Goal: Task Accomplishment & Management: Use online tool/utility

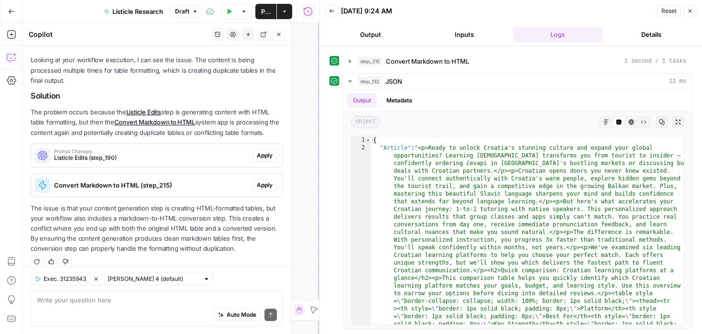
scroll to position [81, 0]
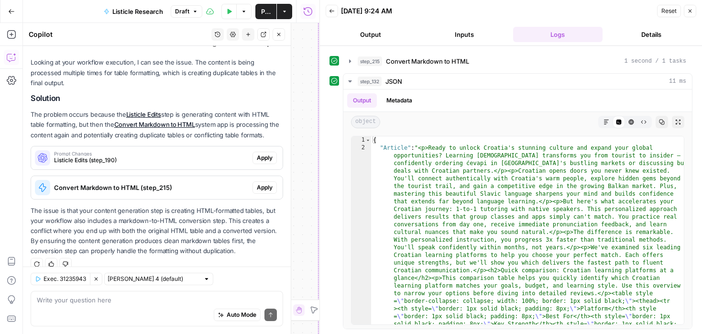
click at [691, 10] on icon "button" at bounding box center [690, 11] width 3 height 3
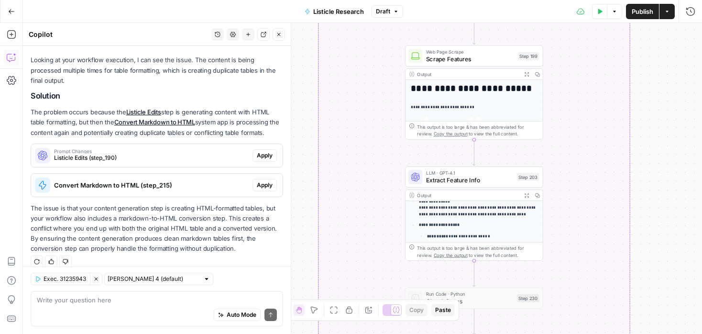
scroll to position [27, 0]
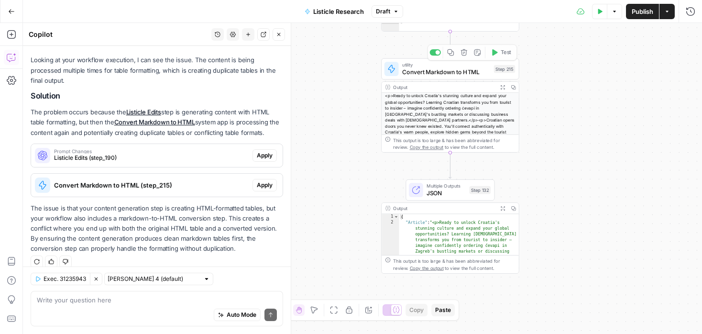
click at [503, 89] on button "Expand Output" at bounding box center [503, 87] width 11 height 11
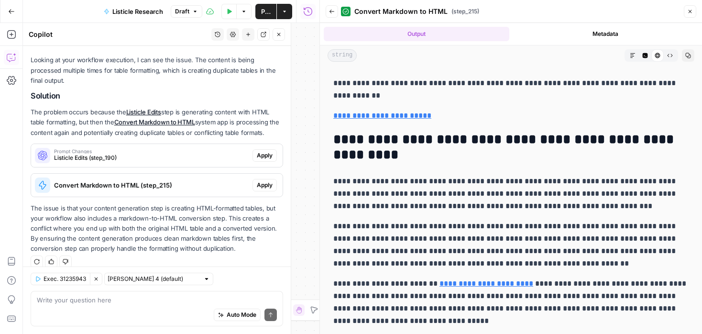
scroll to position [3613, 0]
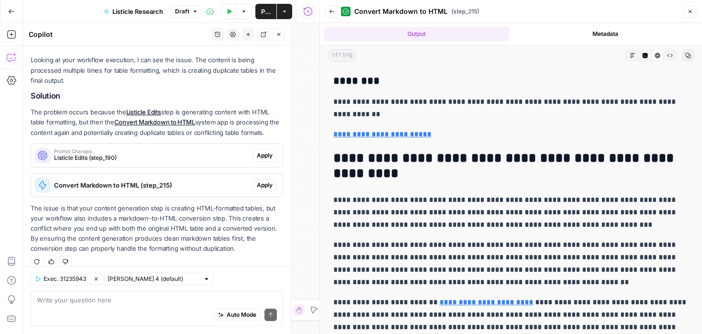
click at [102, 306] on div "Auto Mode Send" at bounding box center [157, 315] width 240 height 21
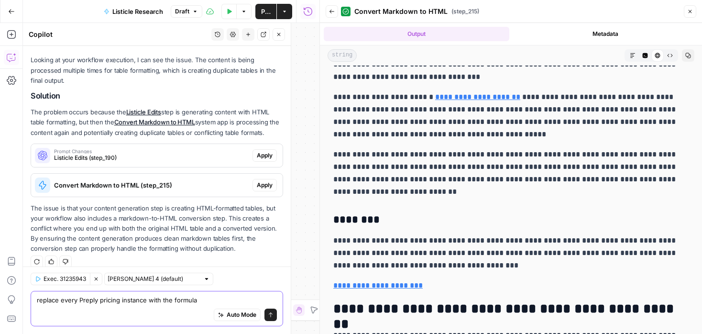
scroll to position [1036, 0]
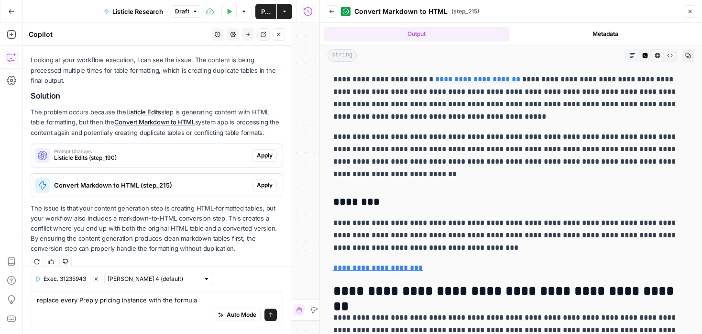
drag, startPoint x: 412, startPoint y: 223, endPoint x: 482, endPoint y: 224, distance: 69.9
click at [482, 224] on p "**********" at bounding box center [510, 235] width 355 height 37
copy p "**********"
click at [213, 300] on textarea "replace every Preply pricing instance with the formula" at bounding box center [157, 300] width 240 height 10
paste textarea "$4-40+/hour (avg.)"
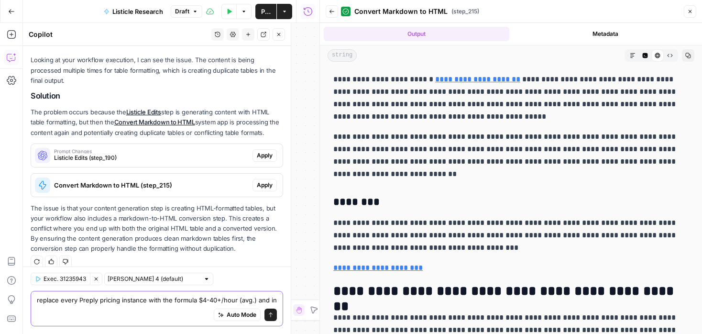
scroll to position [93, 0]
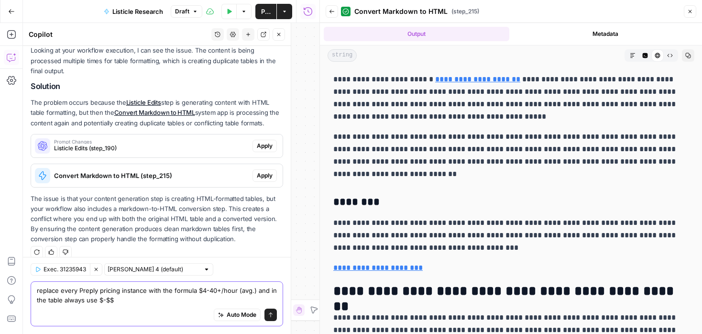
type textarea "replace every Preply pricing instance with the formula $4-40+/hour (avg.) and i…"
click at [273, 315] on icon "submit" at bounding box center [271, 315] width 6 height 6
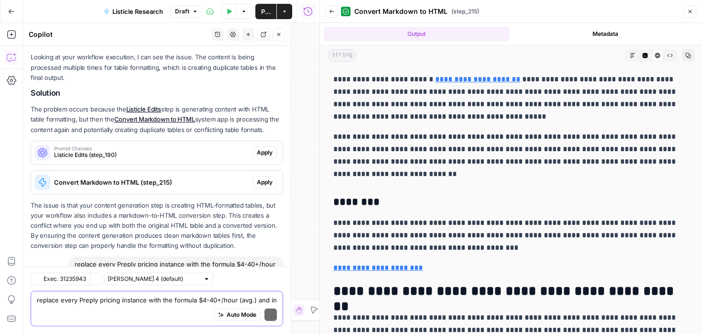
scroll to position [272, 0]
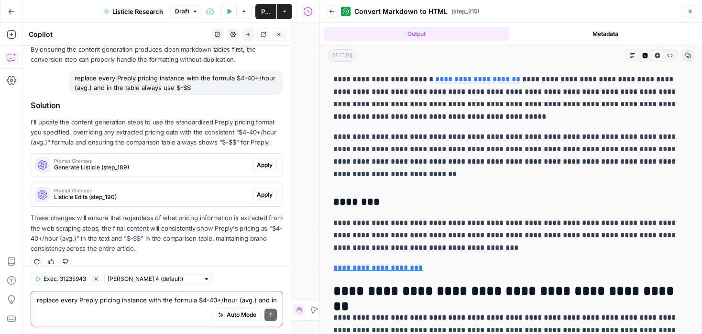
click at [261, 161] on span "Apply" at bounding box center [265, 165] width 16 height 9
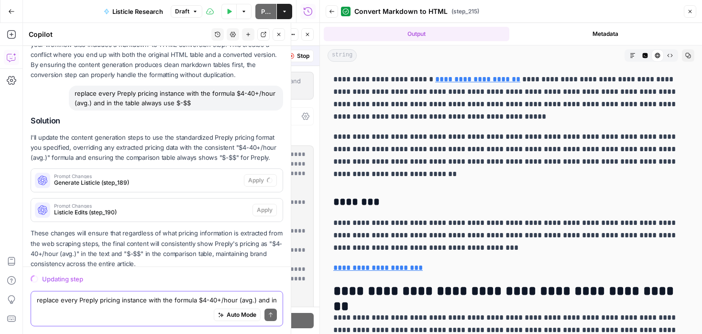
scroll to position [257, 0]
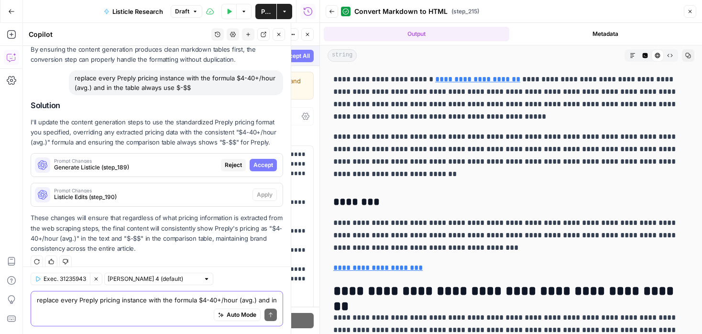
click at [265, 161] on span "Accept" at bounding box center [264, 165] width 20 height 9
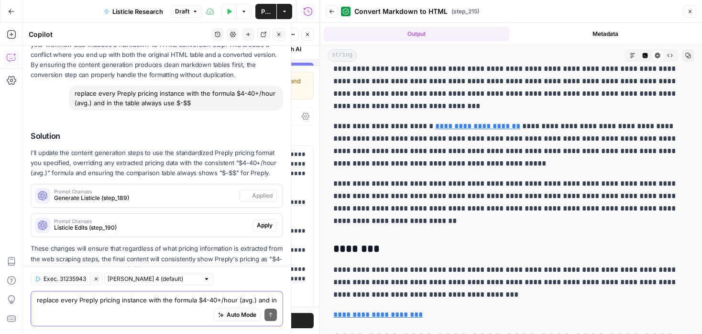
scroll to position [0, 0]
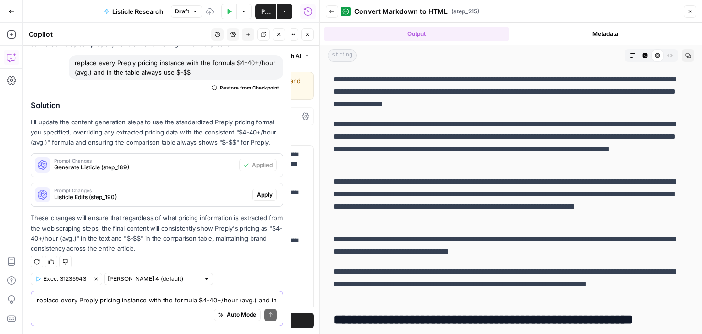
click at [265, 190] on span "Apply" at bounding box center [265, 194] width 16 height 9
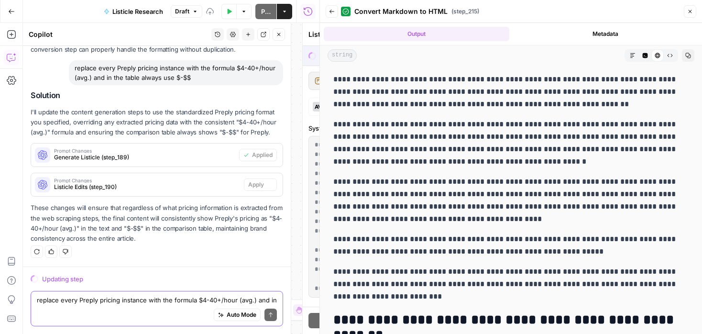
scroll to position [257, 0]
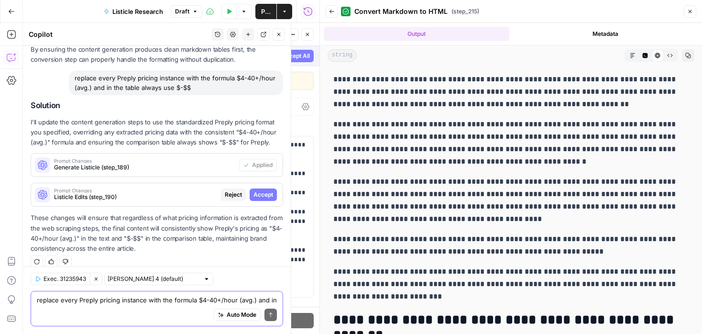
click at [260, 190] on span "Accept" at bounding box center [264, 194] width 20 height 9
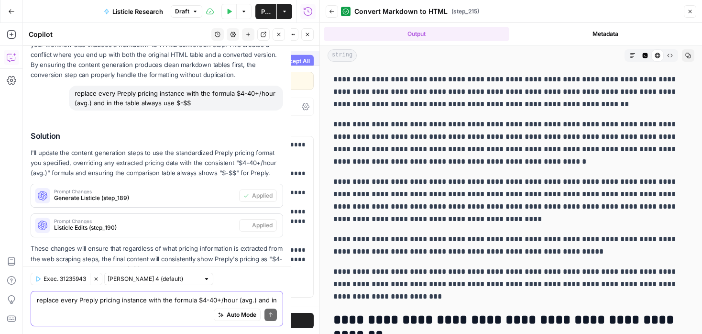
scroll to position [288, 0]
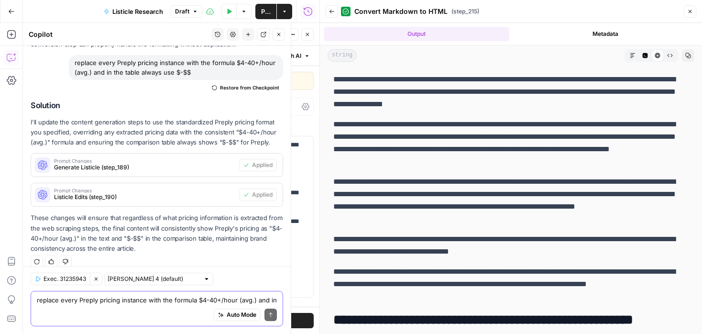
click at [266, 10] on span "Publish" at bounding box center [266, 12] width 10 height 10
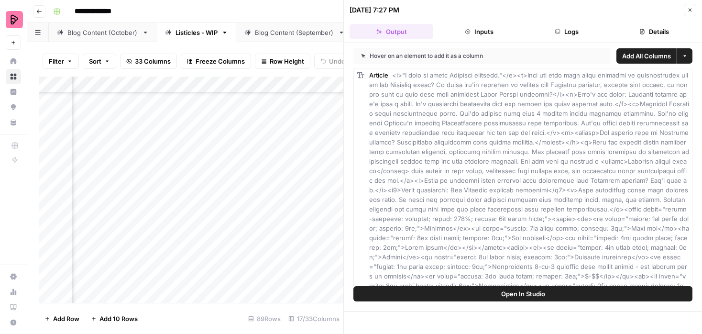
scroll to position [477, 350]
click at [690, 11] on icon "button" at bounding box center [690, 10] width 6 height 6
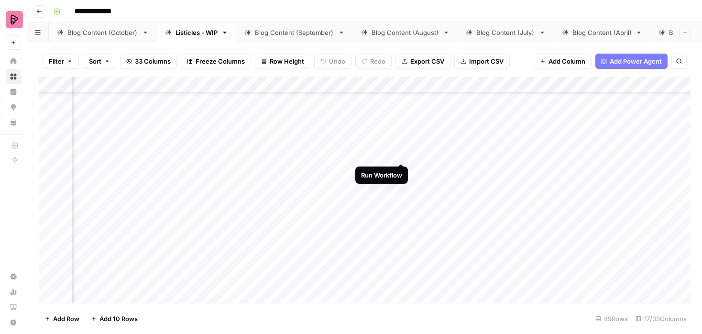
click at [404, 144] on div "Add Column" at bounding box center [365, 190] width 652 height 226
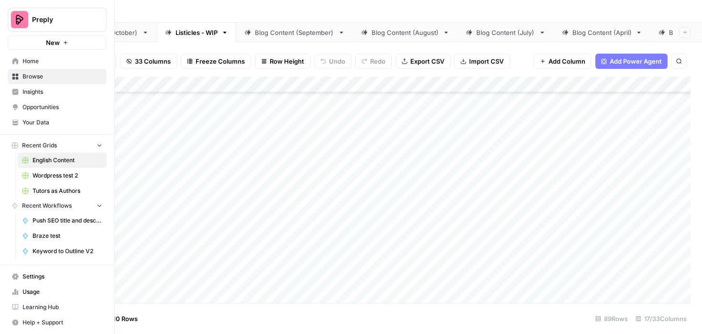
click at [45, 72] on link "Browse" at bounding box center [57, 76] width 99 height 15
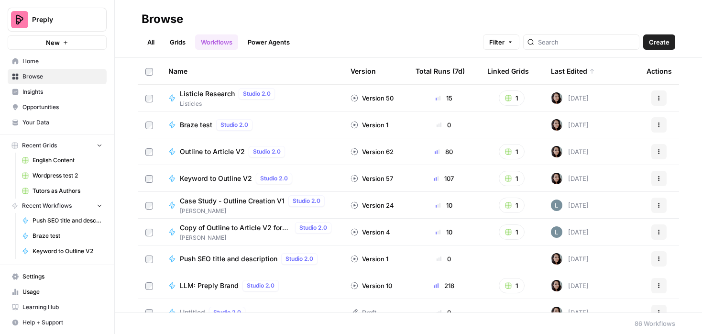
click at [179, 42] on link "Grids" at bounding box center [177, 41] width 27 height 15
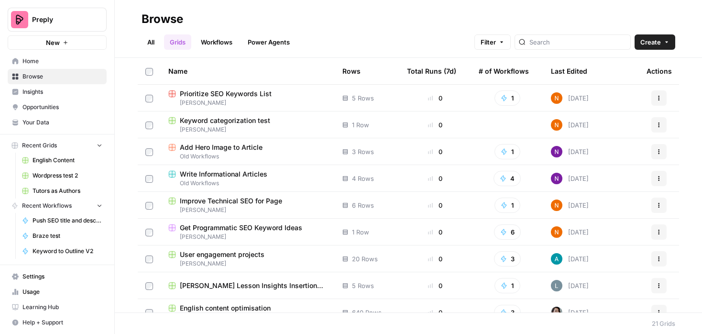
scroll to position [19, 0]
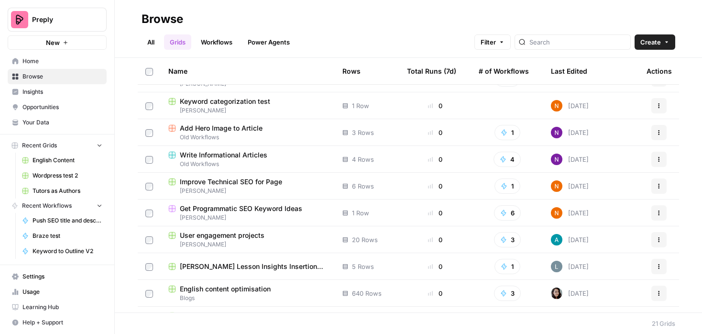
click at [252, 296] on span "Blogs" at bounding box center [247, 298] width 159 height 9
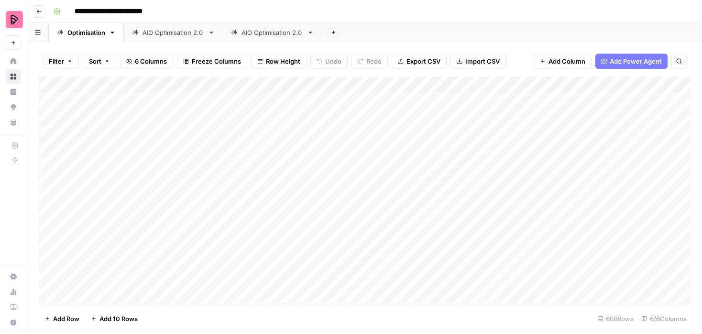
click at [43, 12] on button "Go back" at bounding box center [39, 11] width 12 height 12
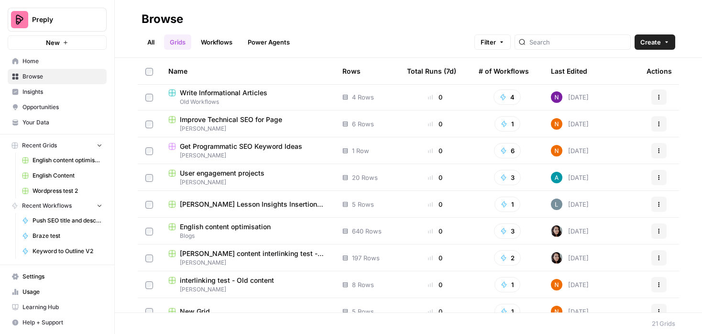
scroll to position [83, 0]
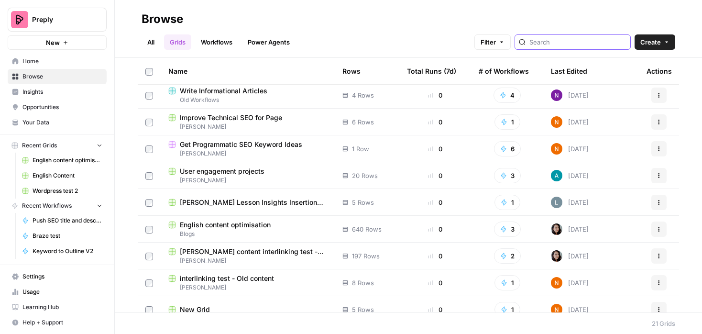
click at [577, 41] on input "search" at bounding box center [578, 42] width 97 height 10
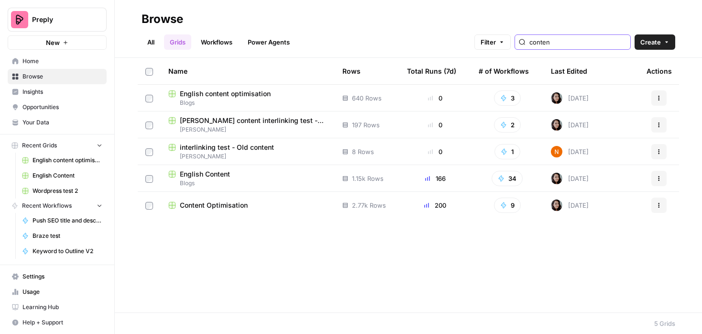
type input "conten"
click at [236, 206] on span "Content Optimisation" at bounding box center [214, 205] width 68 height 10
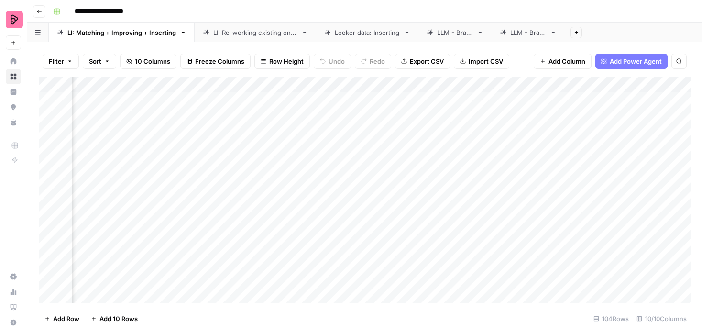
scroll to position [0, 71]
click at [487, 84] on div "Add Column" at bounding box center [365, 190] width 652 height 226
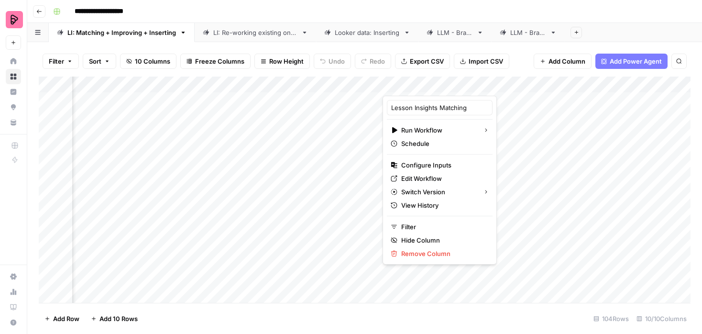
click at [473, 32] on div "LLM - Brand" at bounding box center [455, 33] width 36 height 10
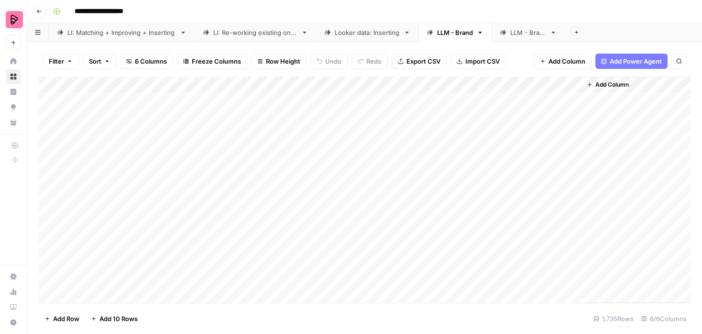
click at [476, 85] on div "Add Column" at bounding box center [365, 190] width 652 height 226
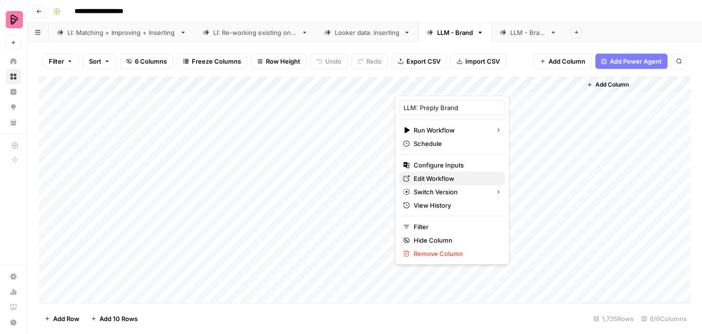
click at [426, 175] on span "Edit Workflow" at bounding box center [456, 179] width 84 height 10
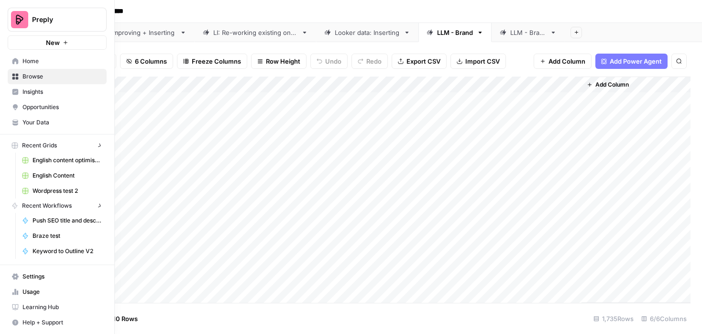
click at [11, 122] on link "Your Data" at bounding box center [57, 122] width 99 height 15
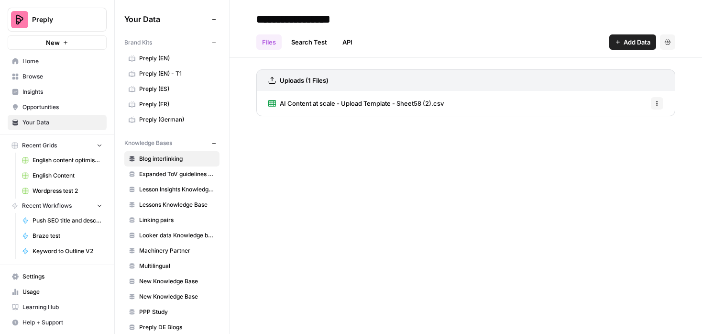
click at [181, 55] on span "Preply (EN)" at bounding box center [177, 58] width 76 height 9
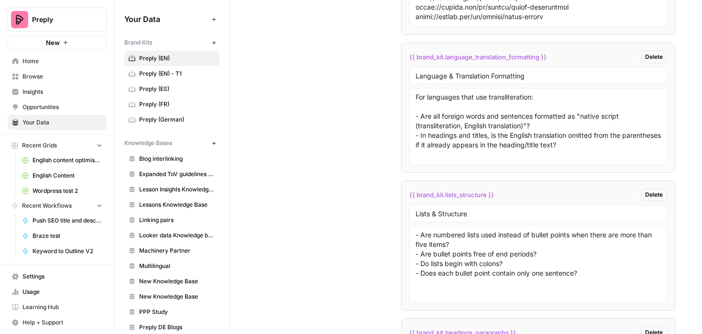
scroll to position [5114, 0]
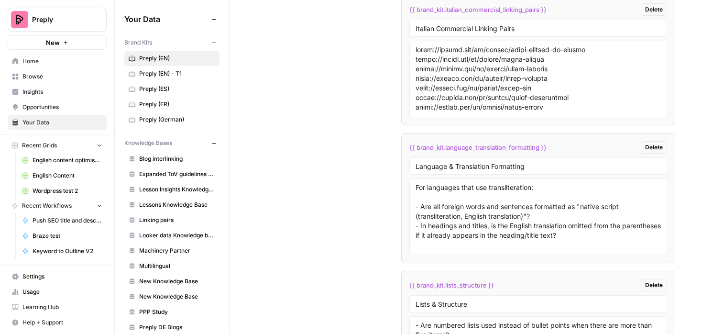
click at [460, 150] on span "{{ brand_kit.language_translation_formatting }}" at bounding box center [478, 148] width 137 height 10
click at [459, 150] on span "{{ brand_kit.language_translation_formatting }}" at bounding box center [478, 148] width 137 height 10
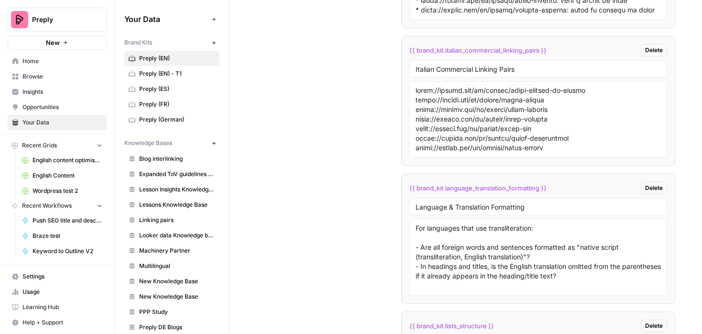
scroll to position [5072, 0]
drag, startPoint x: 535, startPoint y: 257, endPoint x: 410, endPoint y: 247, distance: 125.7
click at [410, 247] on div "For languages that use transliteration: - Are all foreign words and sentences f…" at bounding box center [539, 259] width 258 height 77
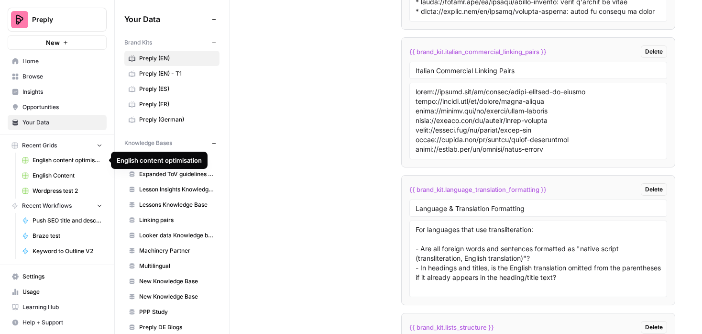
click at [57, 170] on link "English Content" at bounding box center [62, 175] width 89 height 15
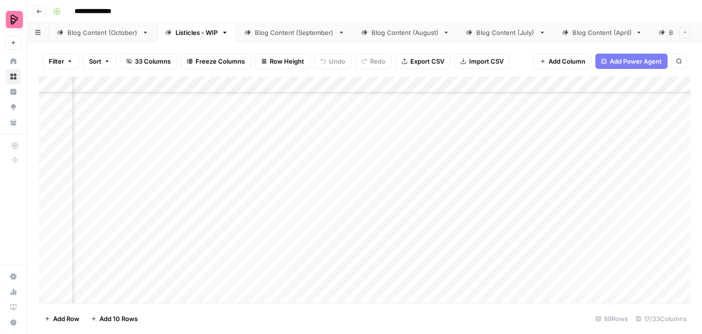
scroll to position [487, 898]
click at [457, 134] on div "Add Column" at bounding box center [365, 190] width 652 height 226
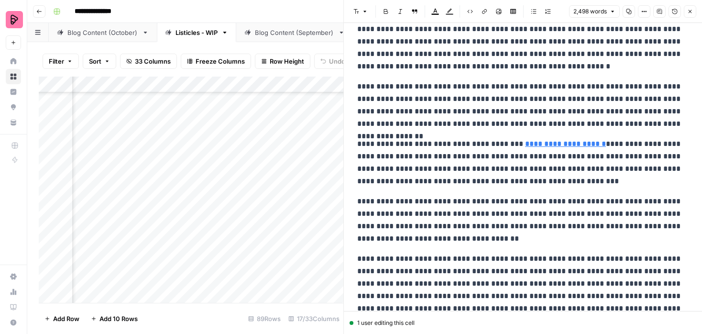
scroll to position [3886, 0]
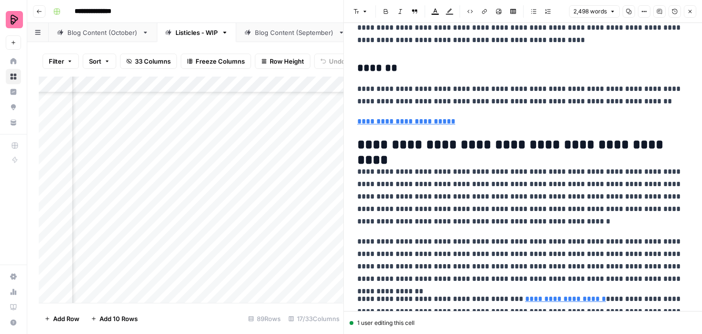
click at [688, 11] on icon "button" at bounding box center [690, 12] width 6 height 6
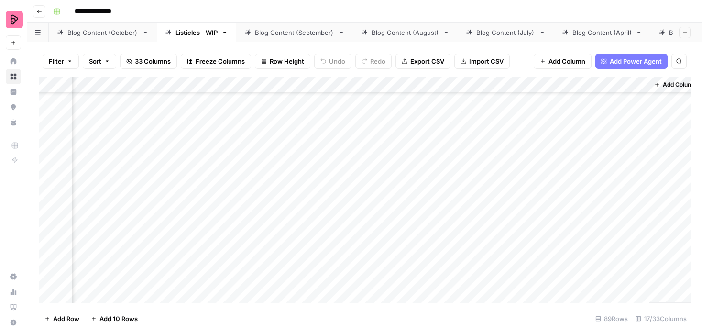
scroll to position [428, 887]
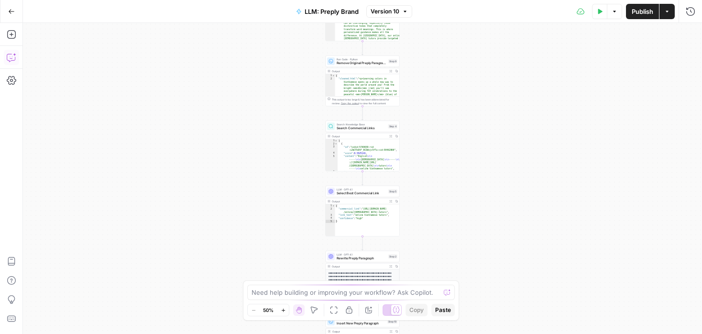
click at [8, 53] on icon "button" at bounding box center [12, 58] width 10 height 10
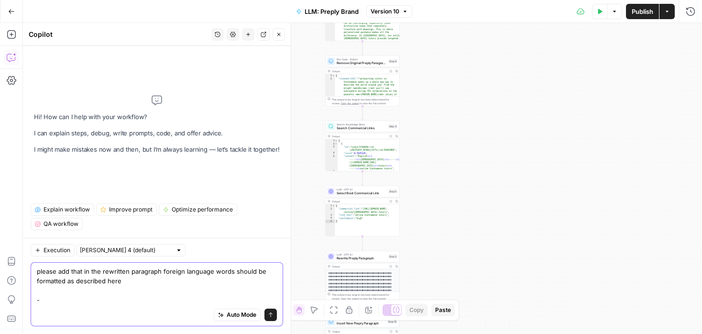
paste textarea "- Are all foreign words and sentences formatted as "native script (transliterat…"
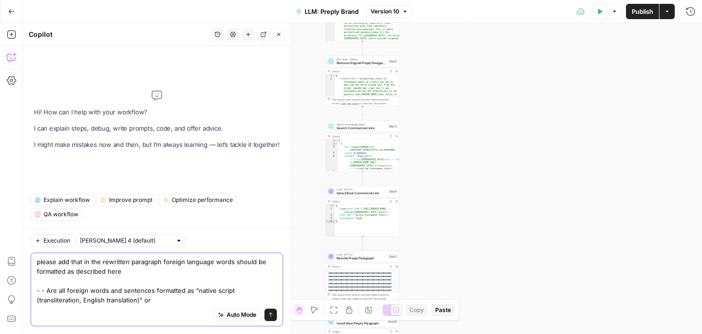
paste textarea "- Are all foreign words and sentences formatted as "native script (transliterat…"
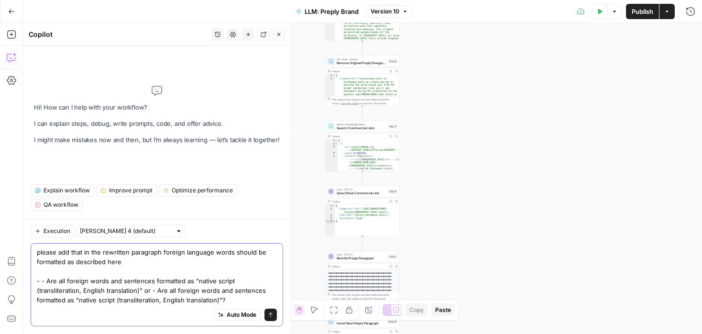
drag, startPoint x: 155, startPoint y: 290, endPoint x: 75, endPoint y: 299, distance: 80.9
click at [75, 299] on textarea "please add that in the rewritten paragraph foreign language words should be for…" at bounding box center [157, 275] width 240 height 57
click at [195, 288] on textarea "please add that in the rewritten paragraph foreign language words should be for…" at bounding box center [157, 275] width 240 height 57
click at [230, 280] on textarea "please add that in the rewritten paragraph foreign language words should be for…" at bounding box center [157, 275] width 240 height 57
click at [192, 280] on textarea "please add that in the rewritten paragraph foreign language words should be for…" at bounding box center [157, 275] width 240 height 57
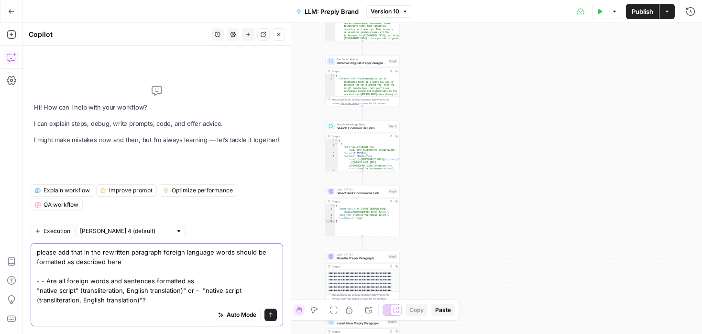
drag, startPoint x: 41, startPoint y: 281, endPoint x: 25, endPoint y: 281, distance: 15.8
click at [25, 281] on div "Execution [PERSON_NAME] 4 (default) please add that in the rewritten paragraph …" at bounding box center [157, 276] width 268 height 115
drag, startPoint x: 187, startPoint y: 288, endPoint x: 200, endPoint y: 288, distance: 13.4
click at [200, 288] on textarea "please add that in the rewritten paragraph foreign language words should be for…" at bounding box center [157, 275] width 240 height 57
click at [100, 301] on textarea "please add that in the rewritten paragraph foreign language words should be for…" at bounding box center [157, 275] width 240 height 57
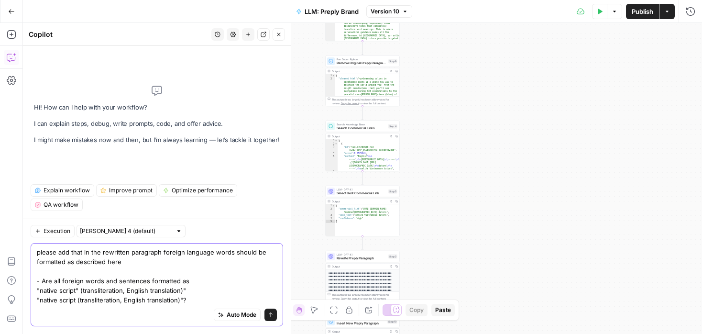
click at [100, 301] on textarea "please add that in the rewritten paragraph foreign language words should be for…" at bounding box center [157, 275] width 240 height 57
click at [159, 299] on textarea "please add that in the rewritten paragraph foreign language words should be for…" at bounding box center [157, 275] width 240 height 57
click at [206, 288] on textarea "please add that in the rewritten paragraph foreign language words should be for…" at bounding box center [157, 275] width 240 height 57
click at [75, 299] on textarea "please add that in the rewritten paragraph foreign language words should be for…" at bounding box center [157, 275] width 240 height 57
click at [38, 288] on textarea "please add that in the rewritten paragraph foreign language words should be for…" at bounding box center [157, 275] width 240 height 57
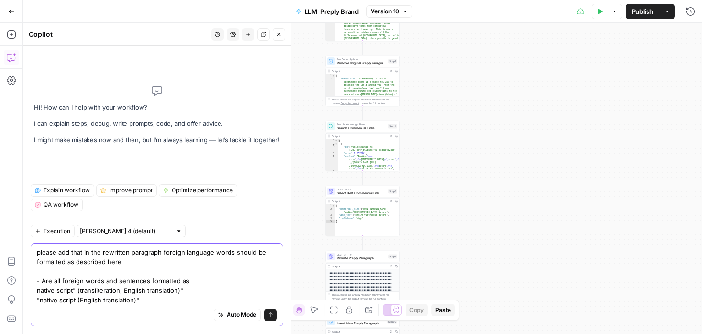
click at [75, 292] on textarea "please add that in the rewritten paragraph foreign language words should be for…" at bounding box center [157, 275] width 240 height 57
drag, startPoint x: 110, startPoint y: 290, endPoint x: 9, endPoint y: 290, distance: 101.4
click at [8, 290] on body "Preply New Home Browse Insights Opportunities Your Data Recent Grids English co…" at bounding box center [351, 167] width 702 height 334
click at [66, 286] on textarea "please add that in the rewritten paragraph foreign language words should be for…" at bounding box center [157, 275] width 240 height 57
drag, startPoint x: 104, startPoint y: 289, endPoint x: 11, endPoint y: 289, distance: 93.3
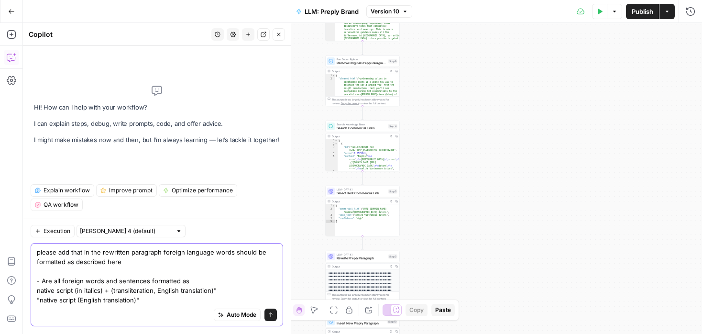
click at [11, 289] on body "Preply New Home Browse Insights Opportunities Your Data Recent Grids English co…" at bounding box center [351, 167] width 702 height 334
click at [70, 288] on textarea "please add that in the rewritten paragraph foreign language words should be for…" at bounding box center [157, 275] width 240 height 57
drag, startPoint x: 102, startPoint y: 289, endPoint x: 32, endPoint y: 289, distance: 70.3
click at [32, 289] on div "please add that in the rewritten paragraph foreign language words should be for…" at bounding box center [157, 284] width 253 height 83
click at [189, 281] on textarea "please add that in the rewritten paragraph foreign language words should be for…" at bounding box center [157, 275] width 240 height 57
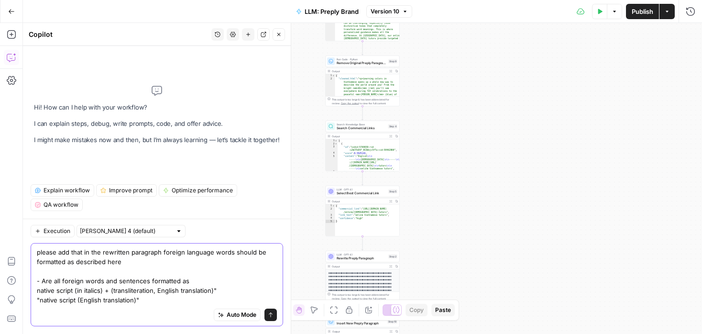
paste textarea "native script (in italics)"
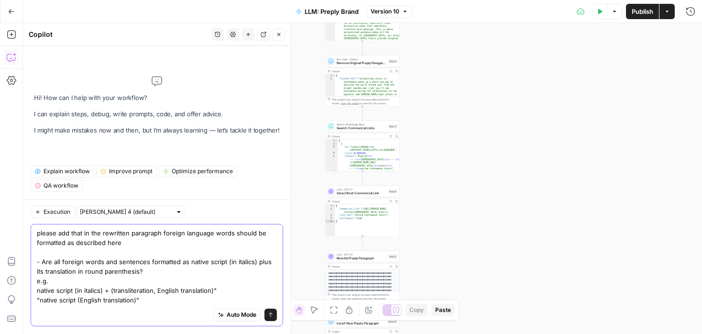
click at [37, 291] on textarea "please add that in the rewritten paragraph foreign language words should be for…" at bounding box center [157, 266] width 240 height 77
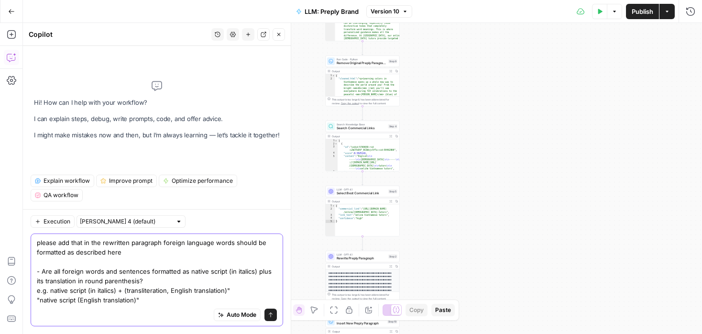
drag, startPoint x: 115, startPoint y: 291, endPoint x: 87, endPoint y: 289, distance: 27.8
click at [86, 291] on textarea "please add that in the rewritten paragraph foreign language words should be for…" at bounding box center [157, 271] width 240 height 67
click at [51, 292] on textarea "please add that in the rewritten paragraph foreign language words should be for…" at bounding box center [157, 271] width 240 height 67
drag, startPoint x: 50, startPoint y: 290, endPoint x: 204, endPoint y: 290, distance: 154.5
click at [204, 290] on textarea "please add that in the rewritten paragraph foreign language words should be for…" at bounding box center [157, 271] width 240 height 67
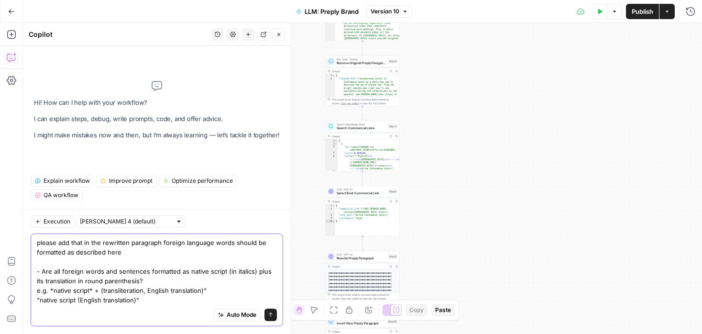
click at [99, 291] on textarea "please add that in the rewritten paragraph foreign language words should be for…" at bounding box center [157, 271] width 240 height 67
click at [204, 287] on textarea "please add that in the rewritten paragraph foreign language words should be for…" at bounding box center [157, 271] width 240 height 67
click at [37, 298] on textarea "please add that in the rewritten paragraph foreign language words should be for…" at bounding box center [157, 271] width 240 height 67
click at [75, 299] on textarea "please add that in the rewritten paragraph foreign language words should be for…" at bounding box center [157, 271] width 240 height 67
click at [155, 303] on textarea "please add that in the rewritten paragraph foreign language words should be for…" at bounding box center [157, 271] width 240 height 67
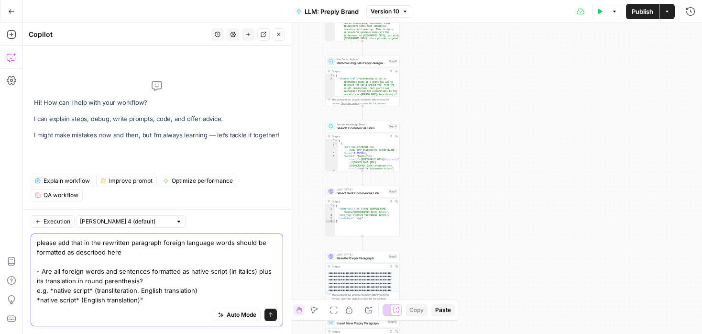
type textarea "please add that in the rewritten paragraph foreign language words should be for…"
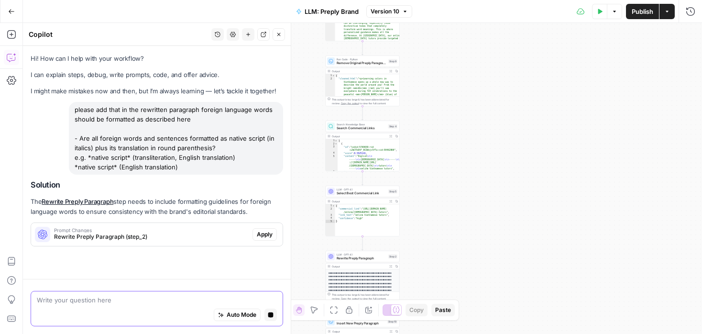
scroll to position [3, 0]
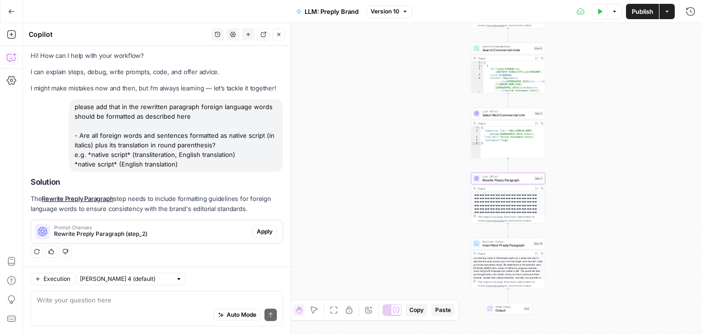
click at [266, 231] on span "Apply" at bounding box center [265, 231] width 16 height 9
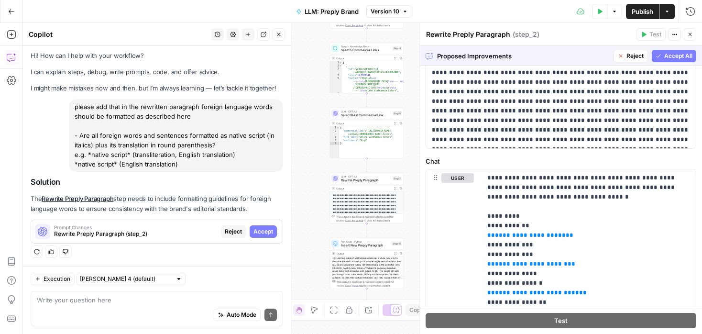
scroll to position [170, 0]
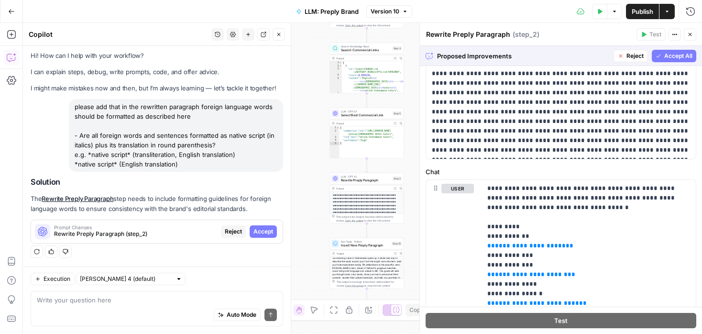
click at [673, 58] on span "Accept All" at bounding box center [678, 56] width 28 height 9
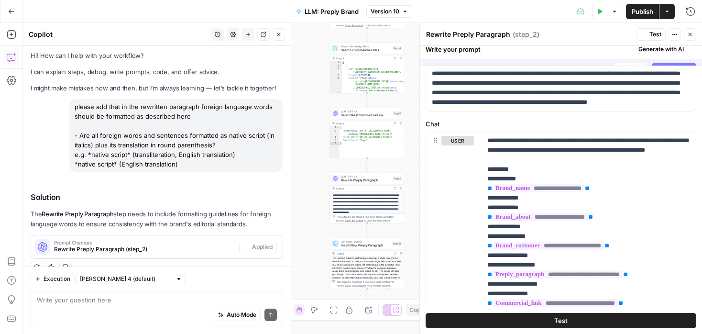
scroll to position [0, 0]
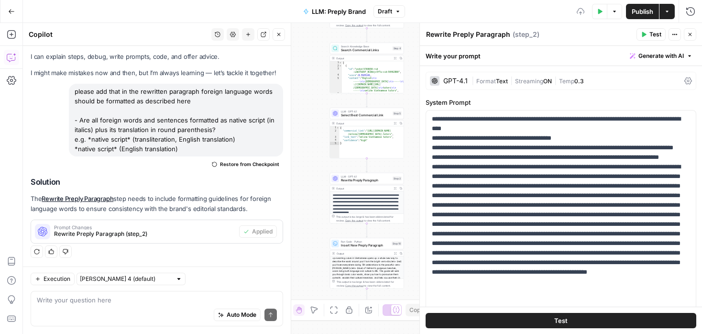
click at [114, 311] on div "Auto Mode Send" at bounding box center [157, 315] width 240 height 21
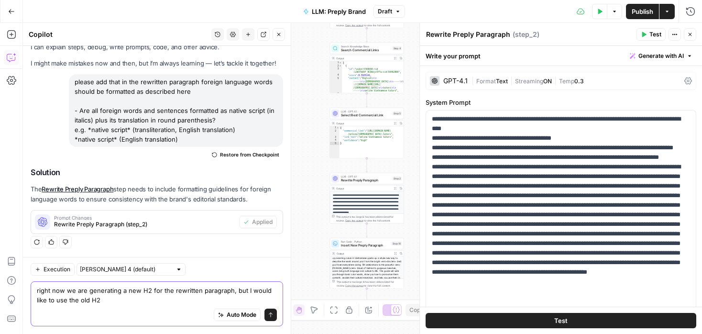
type textarea "right now we are generating a new H2 for the rewritten paragraph, but I would l…"
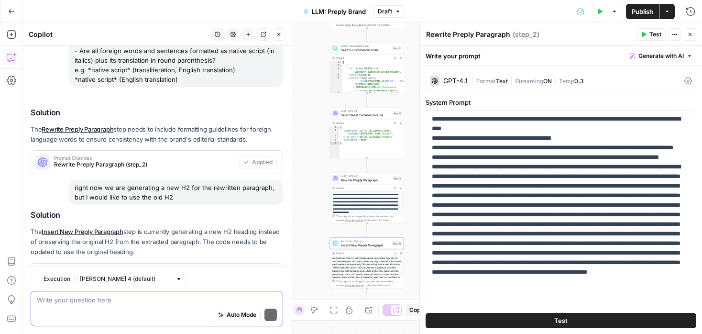
scroll to position [131, 0]
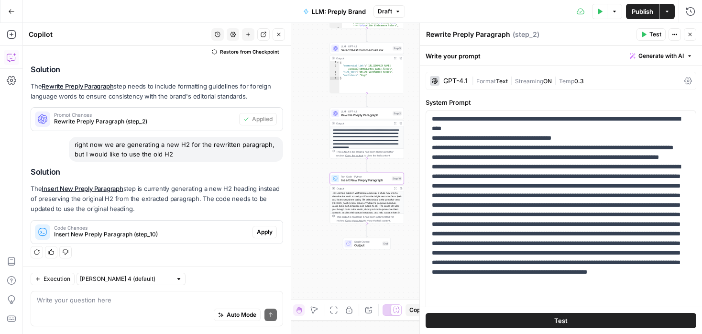
click at [276, 231] on button "Apply" at bounding box center [265, 232] width 24 height 12
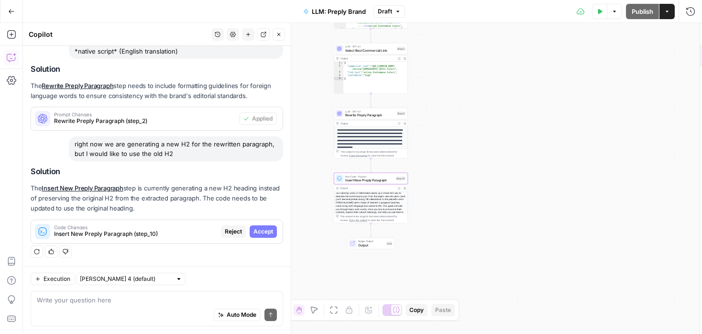
scroll to position [115, 0]
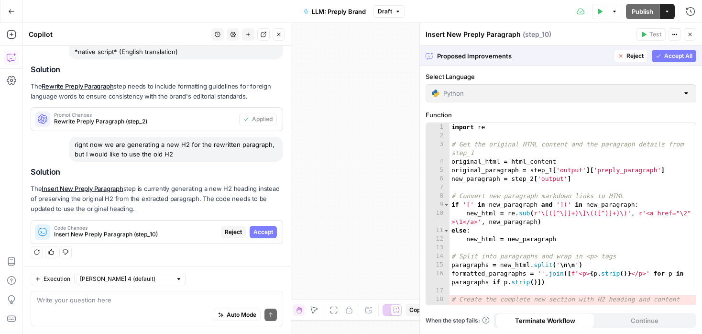
click at [271, 231] on span "Accept" at bounding box center [264, 232] width 20 height 9
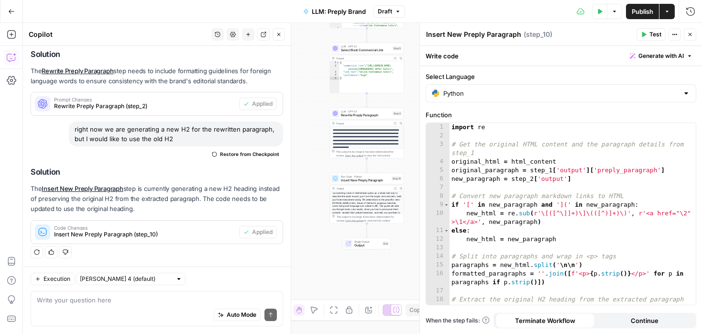
click at [598, 11] on icon "button" at bounding box center [600, 11] width 4 height 5
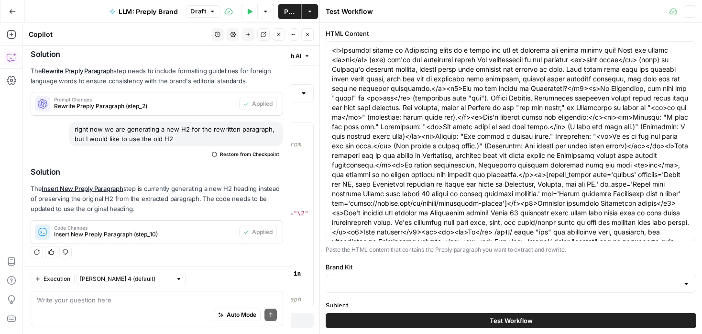
type input "Preply (EN)"
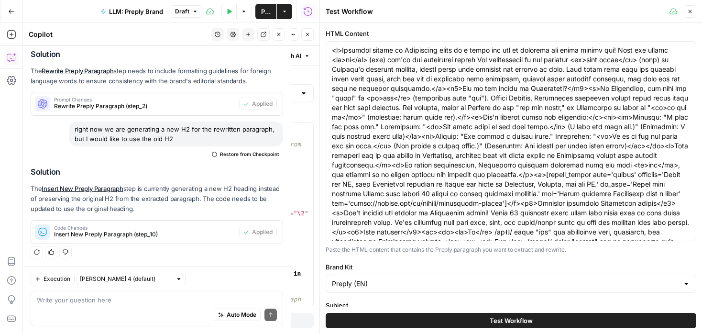
click at [448, 322] on button "Test Workflow" at bounding box center [511, 320] width 371 height 15
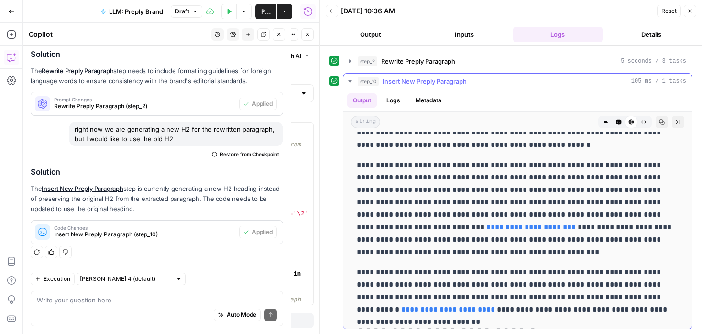
scroll to position [3521, 0]
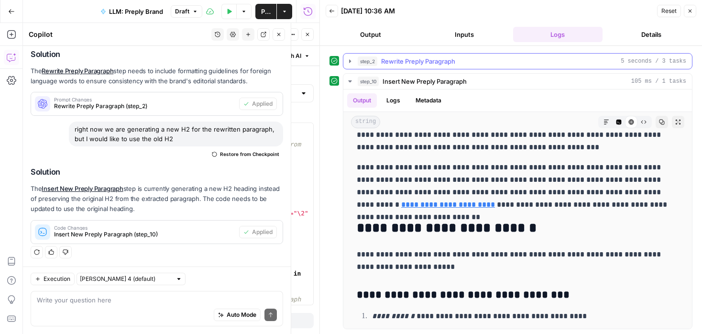
click at [350, 62] on icon "button" at bounding box center [350, 60] width 2 height 3
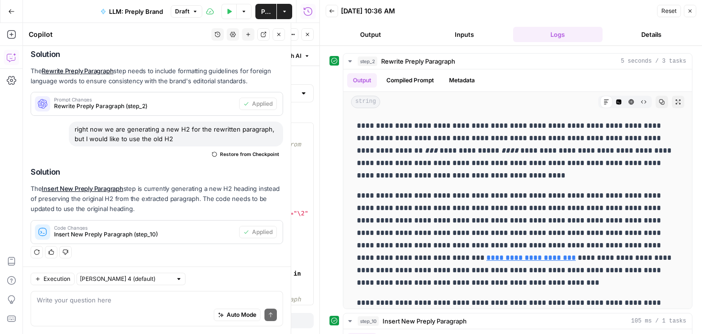
click at [447, 40] on button "Inputs" at bounding box center [465, 34] width 90 height 15
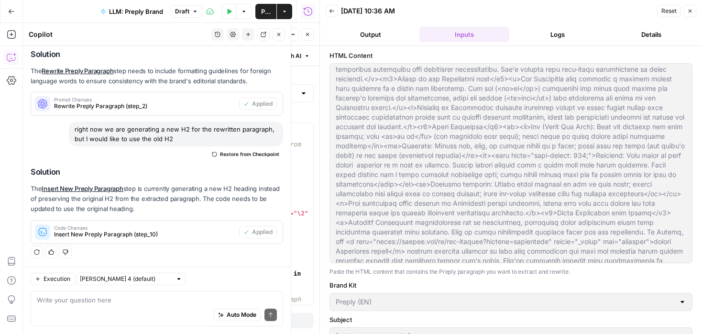
scroll to position [1033, 0]
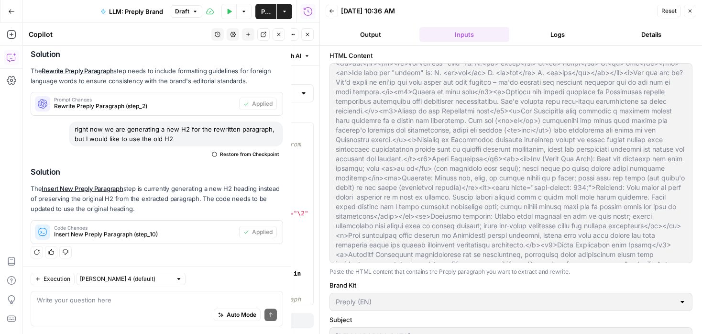
click at [332, 10] on icon "button" at bounding box center [332, 11] width 6 height 6
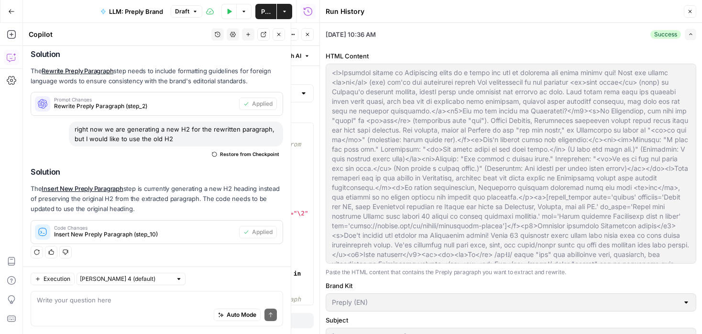
click at [695, 11] on button "Close" at bounding box center [690, 11] width 12 height 12
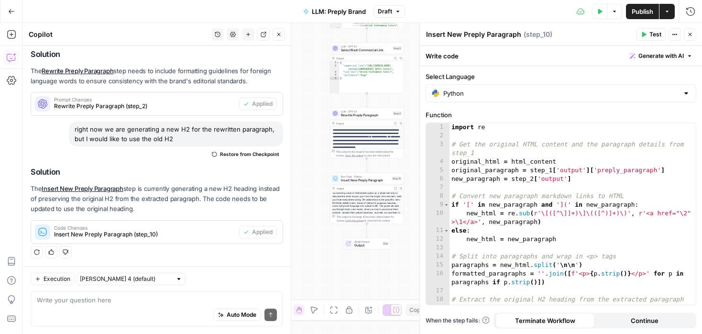
click at [598, 10] on icon "button" at bounding box center [600, 11] width 4 height 5
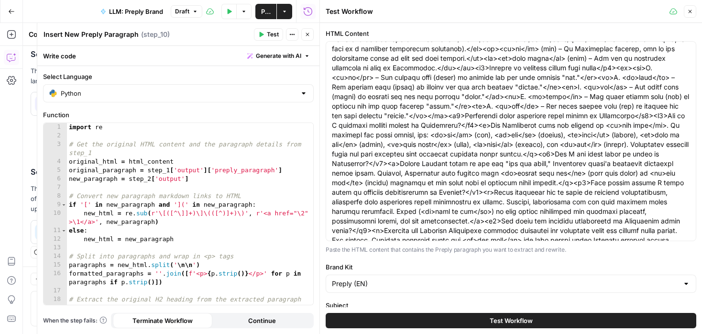
scroll to position [1311, 0]
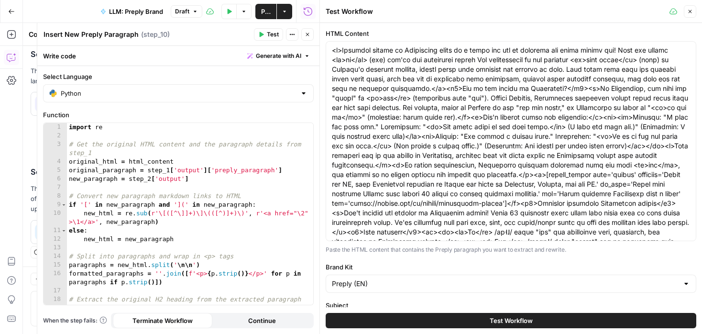
scroll to position [1115, 0]
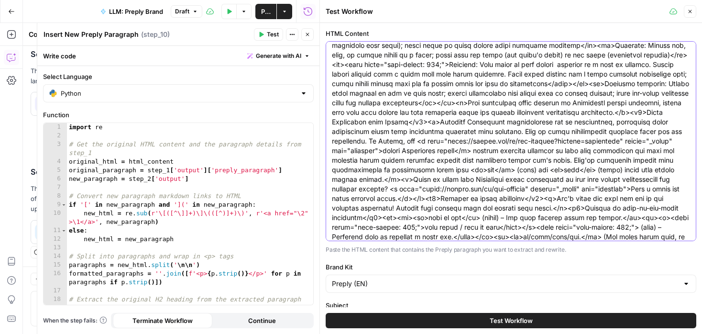
drag, startPoint x: 531, startPoint y: 138, endPoint x: 526, endPoint y: 140, distance: 5.0
drag, startPoint x: 532, startPoint y: 140, endPoint x: 496, endPoint y: 138, distance: 36.4
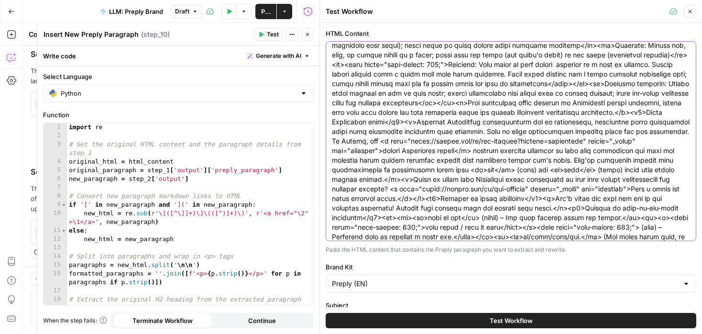
type textarea "<l>Ipsumdol sitame co Adipiscing elits do e tempo inc utl et dolorema ali enima…"
click at [232, 11] on button "Test Data" at bounding box center [228, 11] width 15 height 15
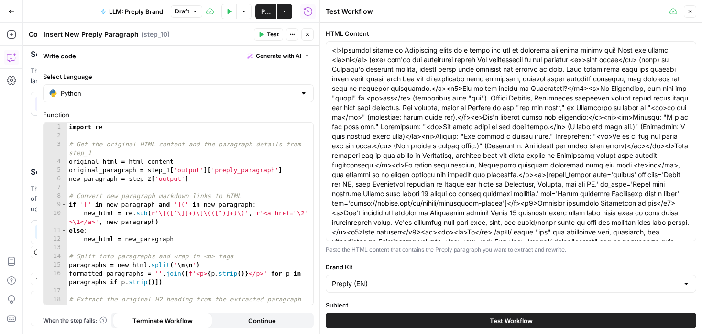
click at [528, 318] on span "Test Workflow" at bounding box center [511, 321] width 43 height 10
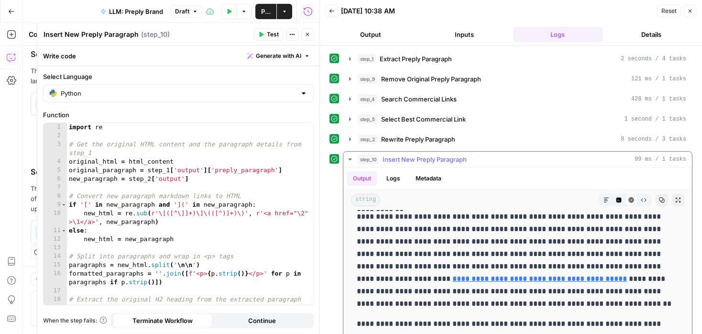
scroll to position [3439, 0]
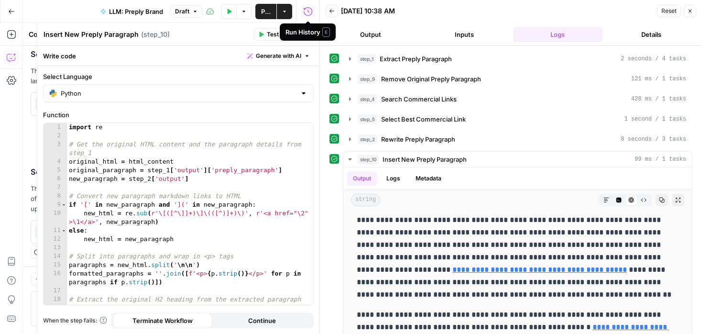
click at [266, 11] on span "Publish" at bounding box center [266, 12] width 10 height 10
